Goal: Information Seeking & Learning: Learn about a topic

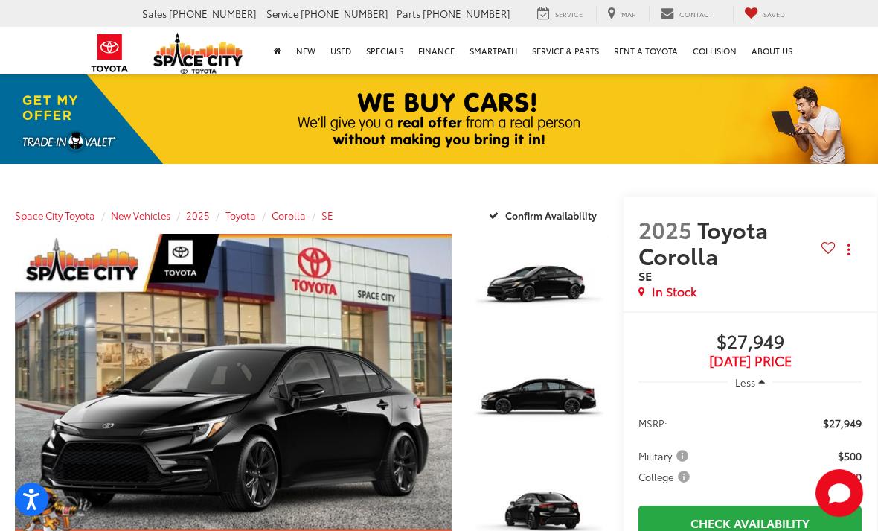
scroll to position [15, 0]
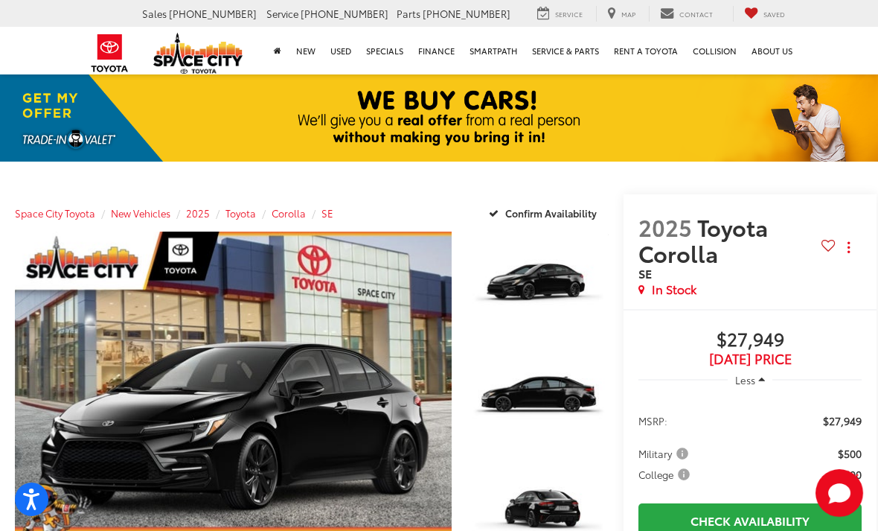
click at [843, 297] on button "Close" at bounding box center [840, 281] width 32 height 32
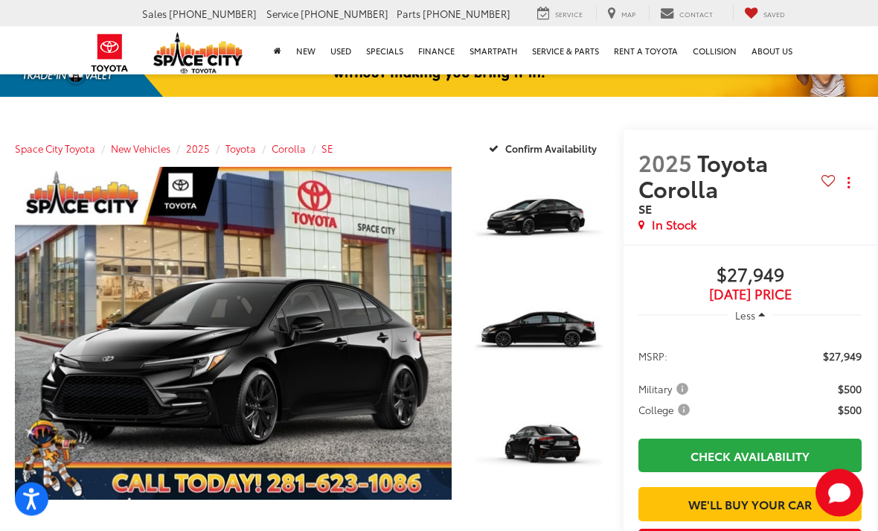
scroll to position [74, 0]
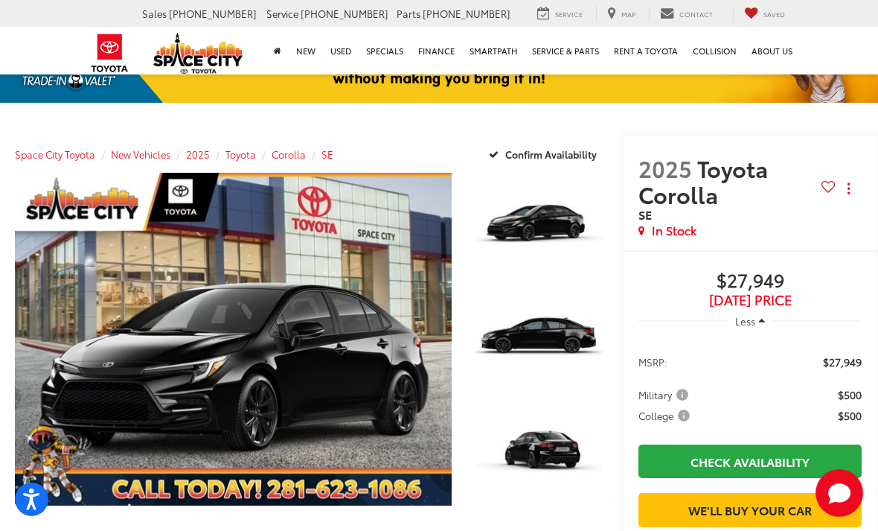
click at [574, 349] on link "Expand Photo 2" at bounding box center [538, 340] width 141 height 106
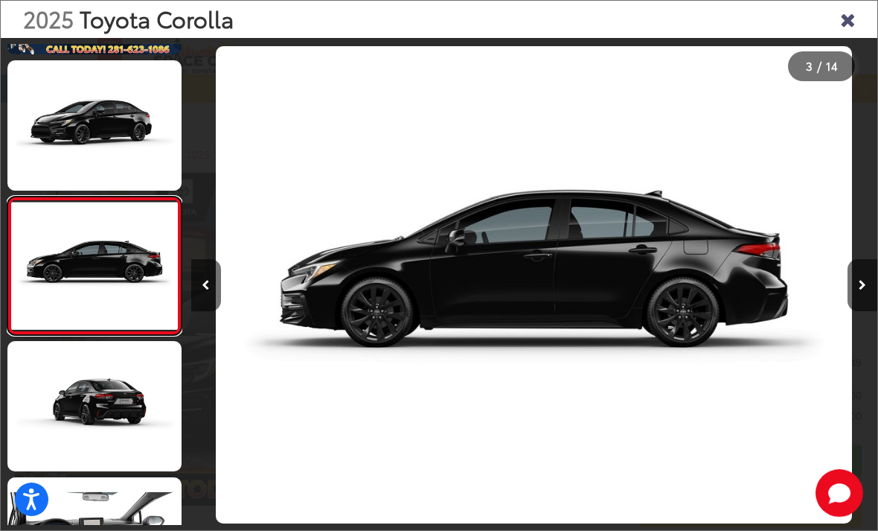
scroll to position [0, 1373]
click at [864, 290] on icon "Next image" at bounding box center [862, 285] width 7 height 10
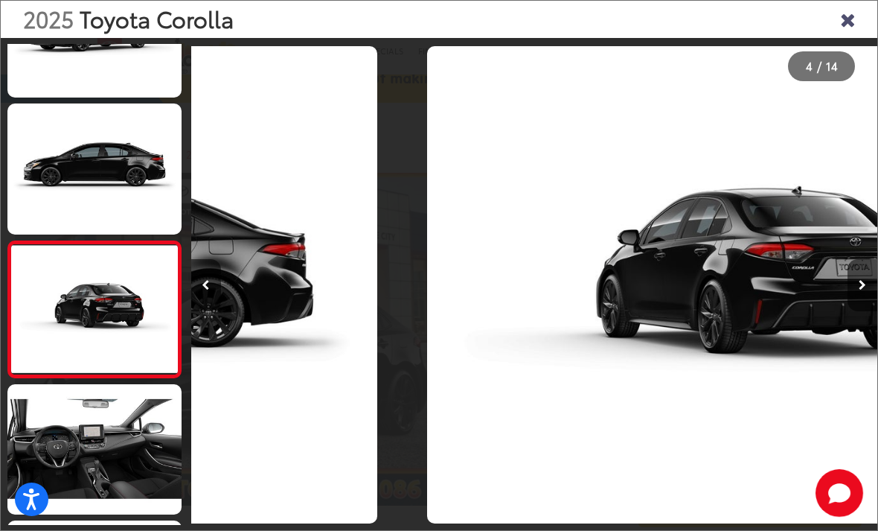
scroll to position [258, 0]
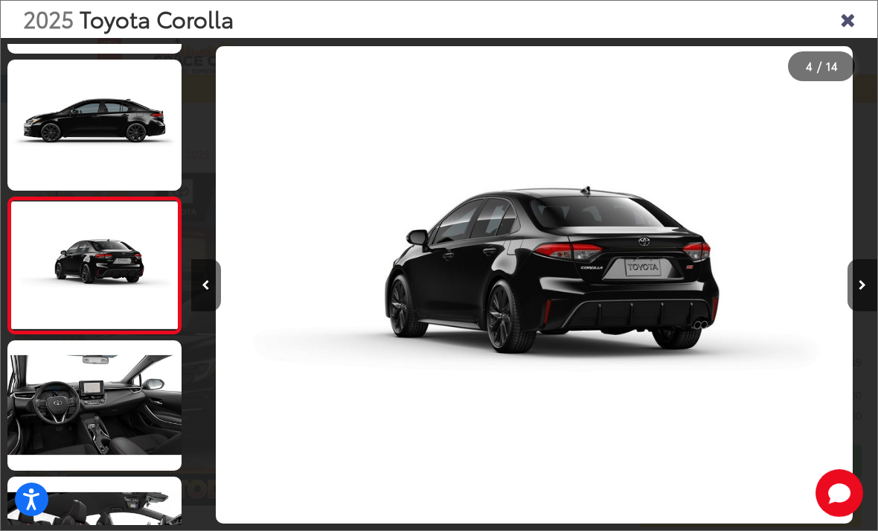
click at [860, 290] on icon "Next image" at bounding box center [862, 285] width 7 height 10
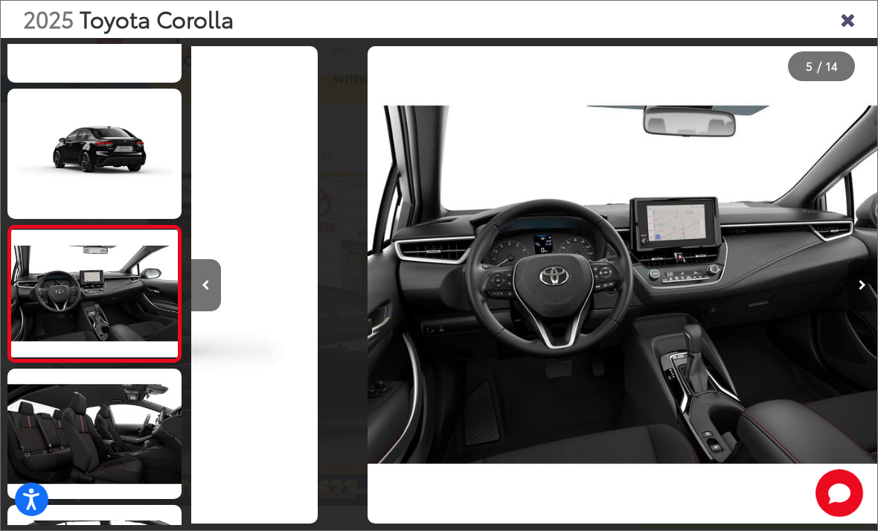
scroll to position [0, 2747]
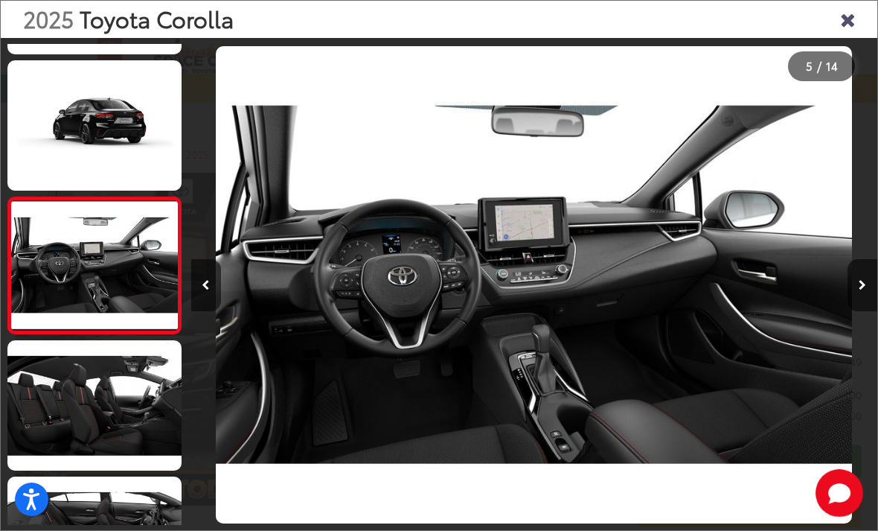
click at [855, 311] on button "Next image" at bounding box center [863, 285] width 30 height 52
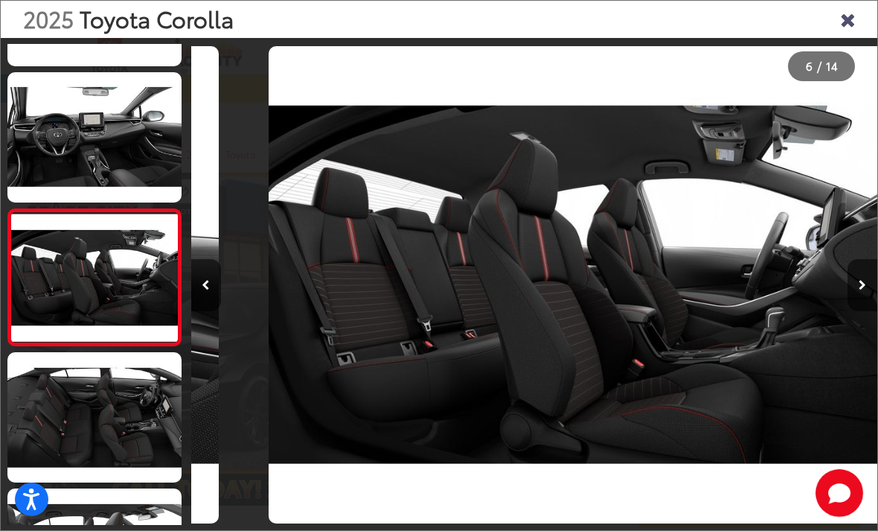
scroll to position [530, 0]
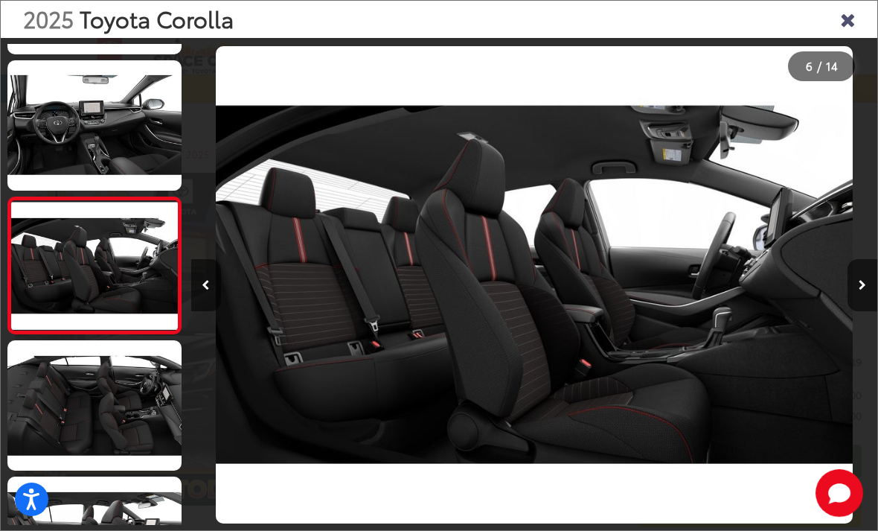
click at [845, 303] on div at bounding box center [792, 285] width 172 height 494
click at [852, 308] on button "Next image" at bounding box center [863, 285] width 30 height 52
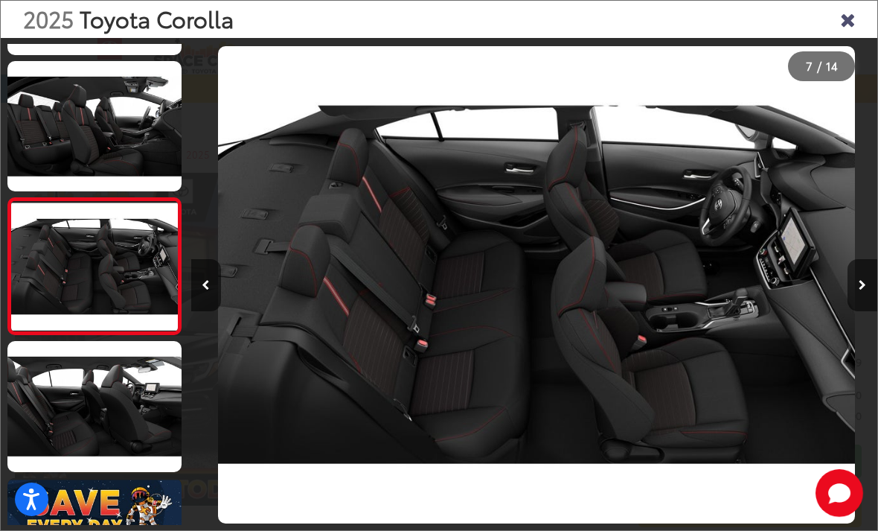
scroll to position [666, 0]
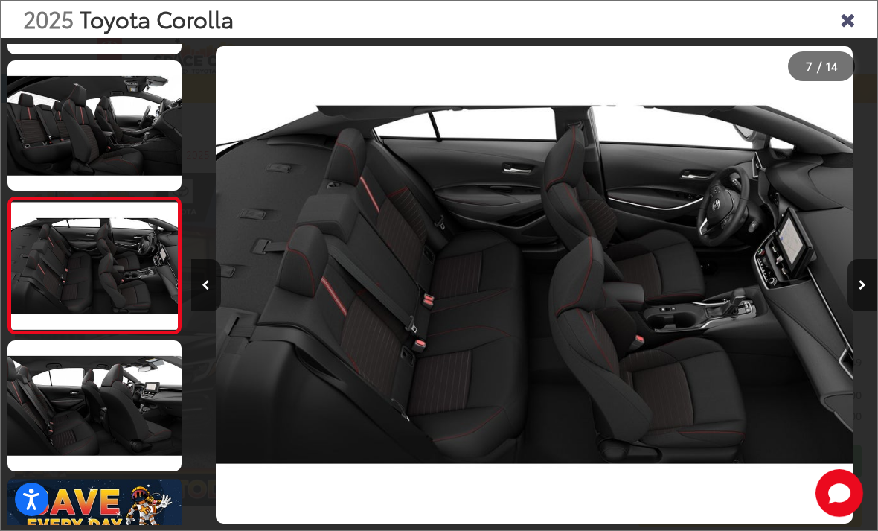
click at [855, 304] on button "Next image" at bounding box center [863, 285] width 30 height 52
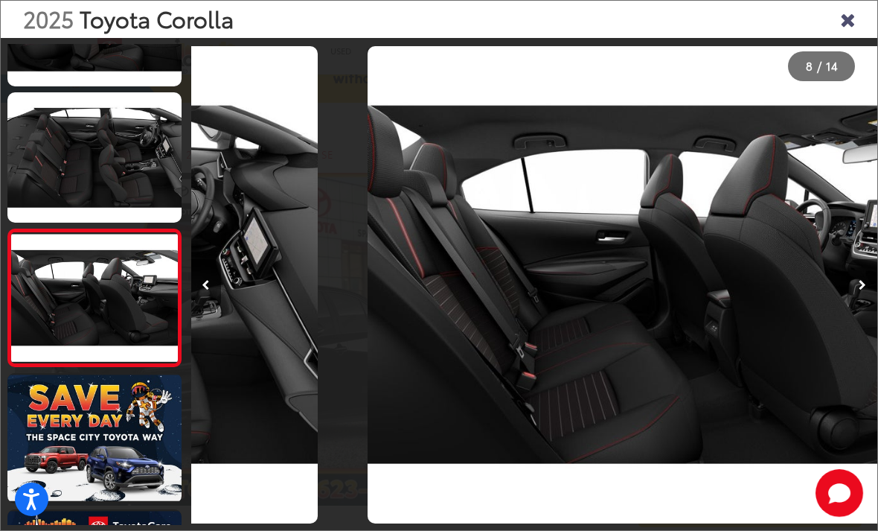
scroll to position [0, 4806]
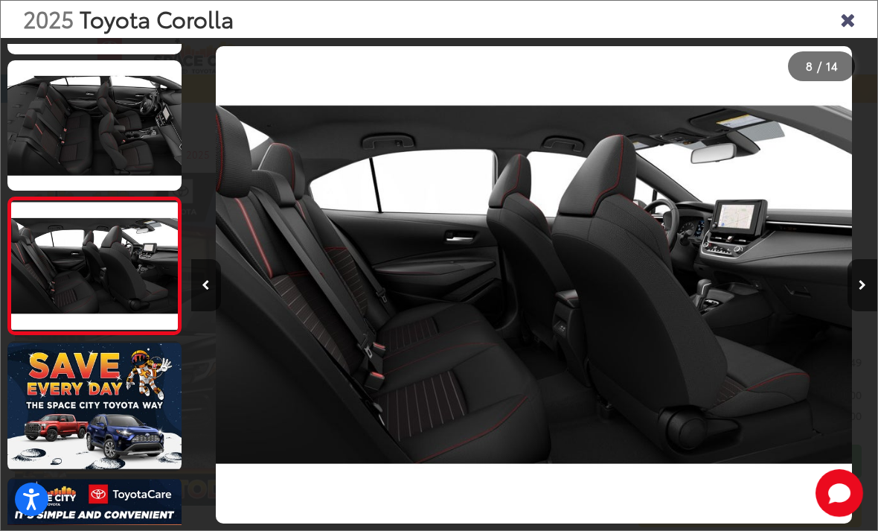
click at [849, 307] on button "Next image" at bounding box center [863, 285] width 30 height 52
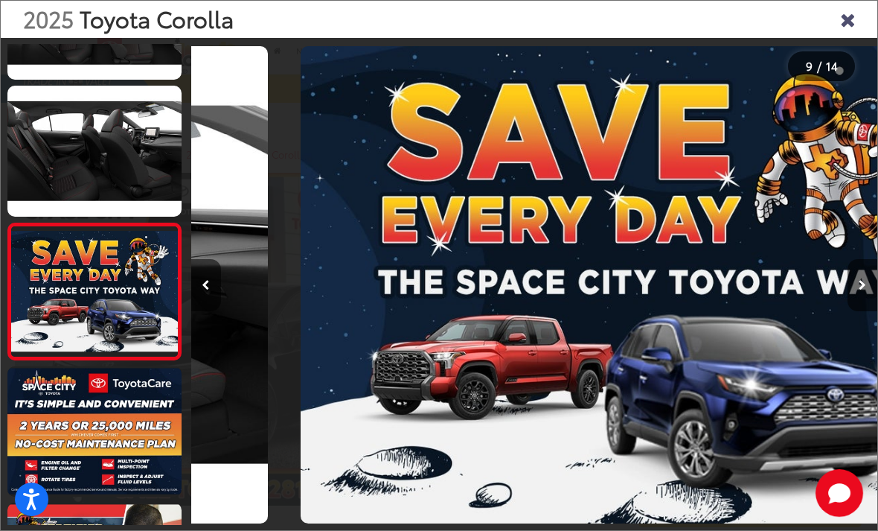
scroll to position [0, 0]
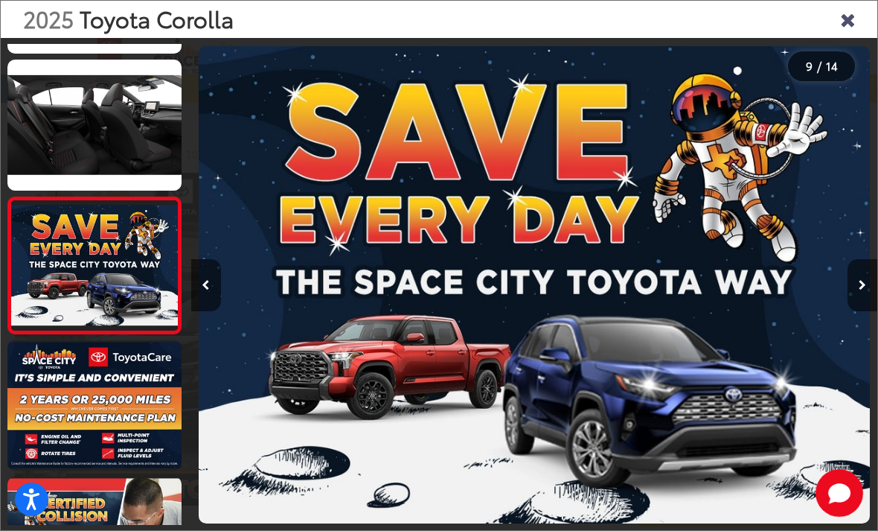
click at [848, 310] on button "Next image" at bounding box center [863, 285] width 30 height 52
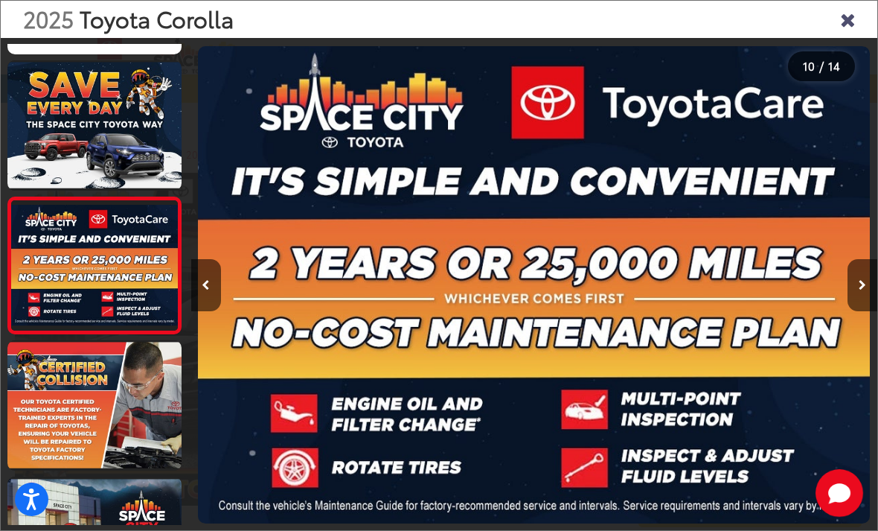
click at [853, 298] on button "Next image" at bounding box center [863, 285] width 30 height 52
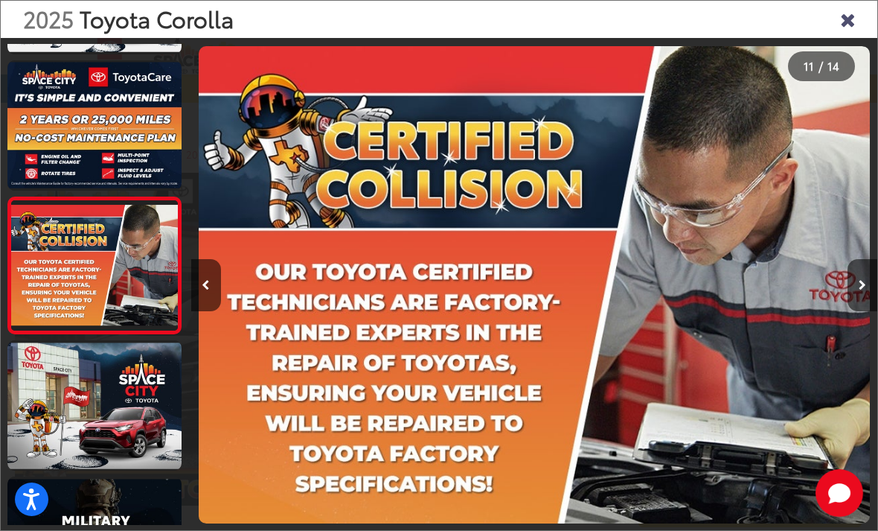
click at [132, 178] on link at bounding box center [94, 125] width 174 height 130
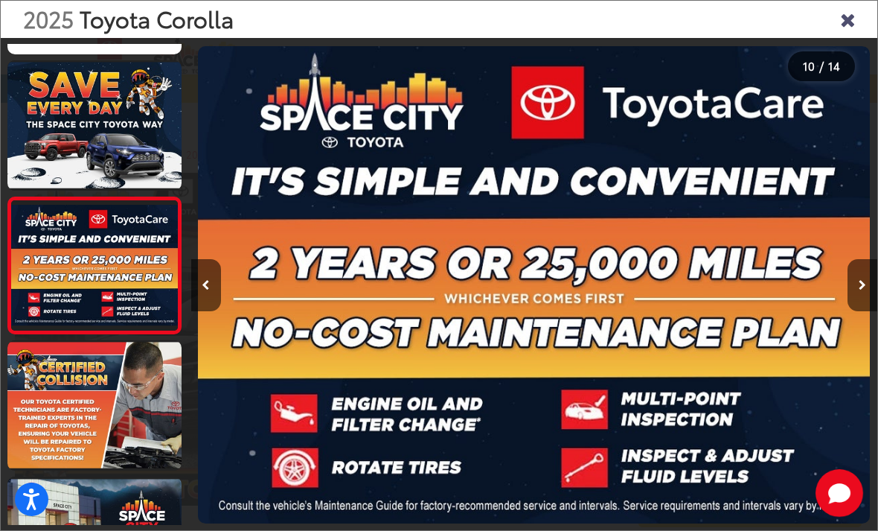
click at [854, 24] on icon "Close gallery" at bounding box center [847, 18] width 15 height 19
